Goal: Navigation & Orientation: Find specific page/section

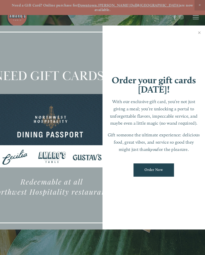
click at [196, 31] on link "Close" at bounding box center [200, 33] width 10 height 14
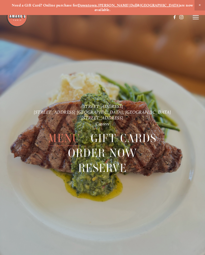
click at [64, 134] on span "Menu" at bounding box center [64, 138] width 32 height 15
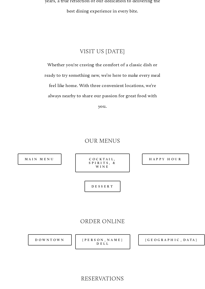
scroll to position [367, 0]
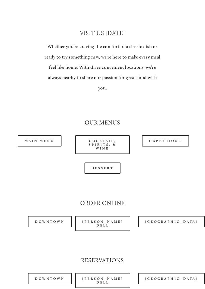
click at [46, 136] on link "Main Menu" at bounding box center [40, 141] width 44 height 11
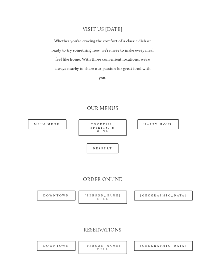
scroll to position [381, 0]
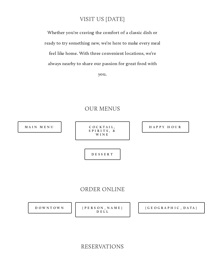
click at [110, 122] on link "Cocktail, Spirits, & Wine" at bounding box center [102, 130] width 55 height 19
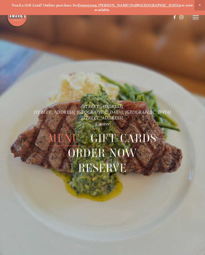
click at [198, 19] on line at bounding box center [196, 19] width 6 height 0
